Goal: Task Accomplishment & Management: Manage account settings

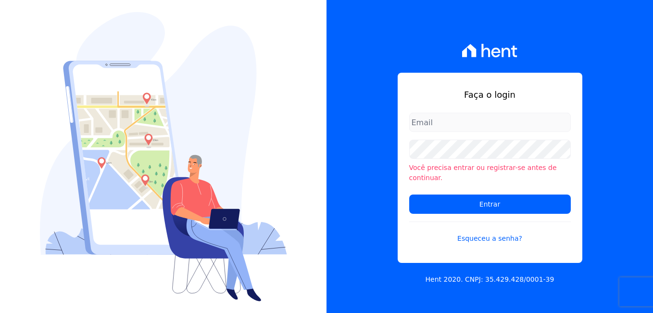
click at [434, 7] on div "Faça o login Você precisa entrar ou registrar-se antes de continuar. Entrar Esq…" at bounding box center [490, 156] width 327 height 313
click at [429, 124] on input "email" at bounding box center [490, 122] width 162 height 19
paste input "[PERSON_NAME][EMAIL_ADDRESS][PERSON_NAME][DOMAIN_NAME]"
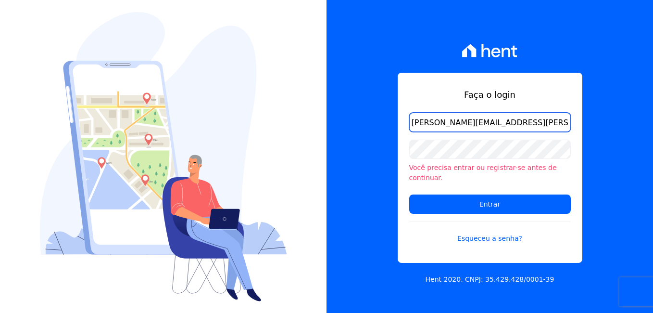
type input "[PERSON_NAME][EMAIL_ADDRESS][PERSON_NAME][DOMAIN_NAME]"
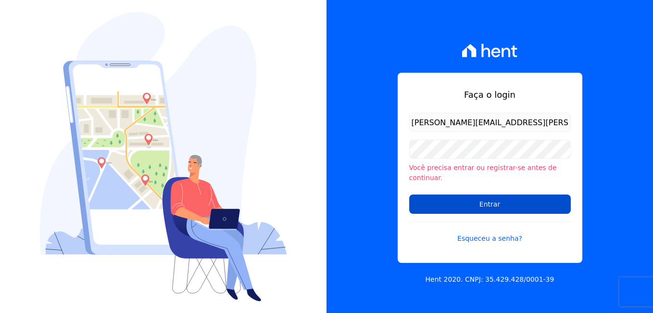
click at [456, 200] on input "Entrar" at bounding box center [490, 203] width 162 height 19
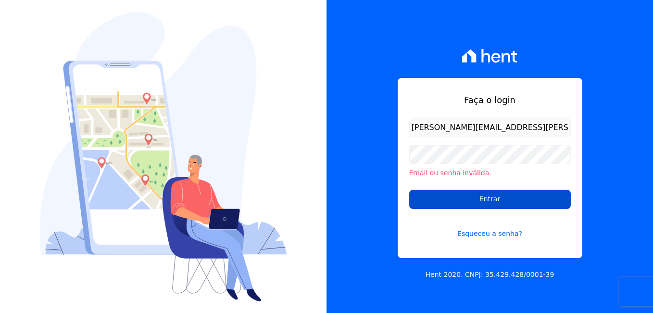
click at [495, 201] on input "Entrar" at bounding box center [490, 199] width 162 height 19
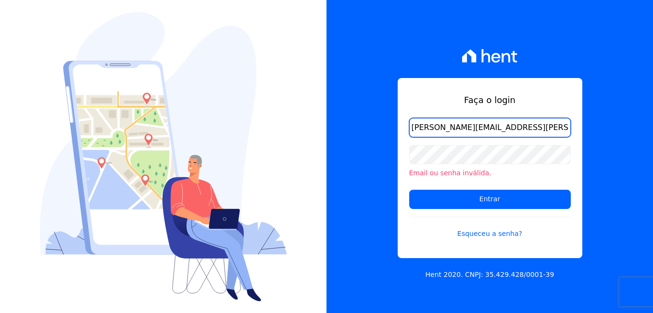
click at [523, 132] on input "[PERSON_NAME][EMAIL_ADDRESS][PERSON_NAME][DOMAIN_NAME]" at bounding box center [490, 127] width 162 height 19
type input "joao.resende@viasul.com"
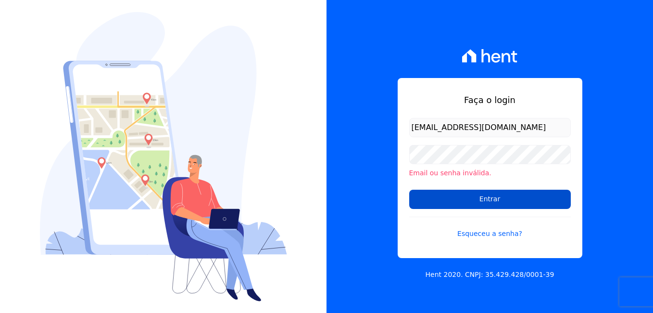
click at [451, 196] on input "Entrar" at bounding box center [490, 199] width 162 height 19
